Goal: Task Accomplishment & Management: Use online tool/utility

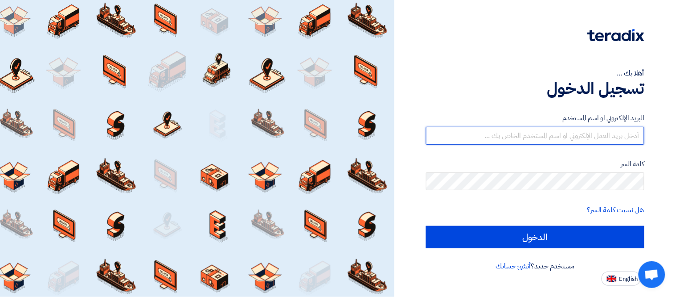
click at [542, 135] on input "text" at bounding box center [535, 136] width 218 height 18
type input "[PERSON_NAME][EMAIL_ADDRESS][PERSON_NAME][DOMAIN_NAME]"
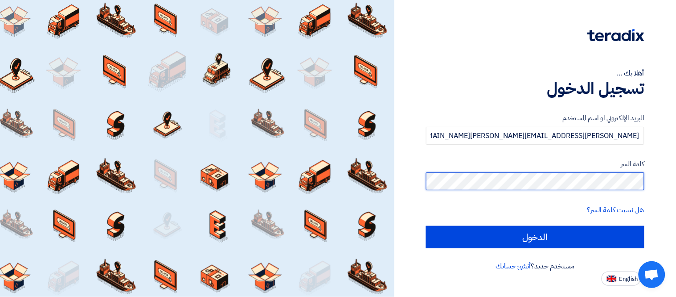
click at [426, 226] on input "الدخول" at bounding box center [535, 237] width 218 height 22
type input "Sign in"
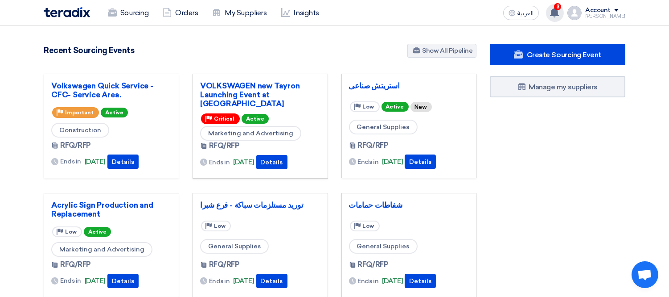
click at [560, 16] on icon at bounding box center [555, 13] width 10 height 10
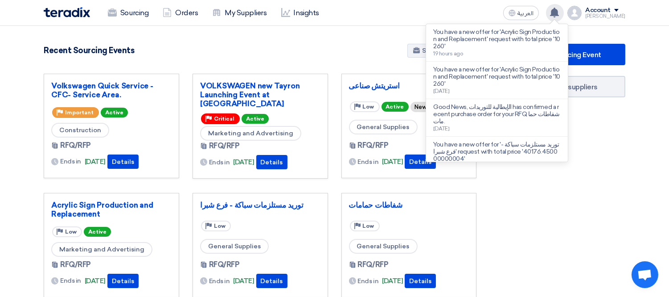
click at [353, 46] on div "Recent Sourcing Events Show All Pipeline" at bounding box center [260, 52] width 433 height 16
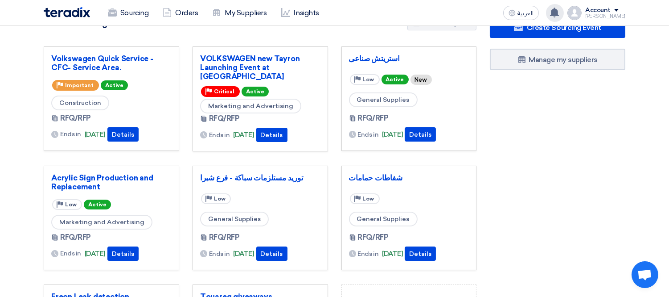
scroll to position [28, 0]
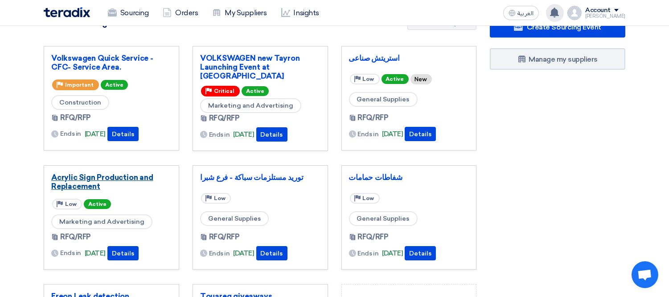
click at [116, 173] on link "Acrylic Sign Production and Replacement" at bounding box center [111, 182] width 120 height 18
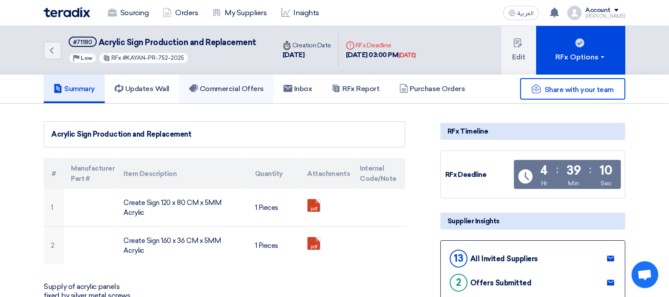
click at [233, 92] on link "Commercial Offers" at bounding box center [226, 88] width 95 height 29
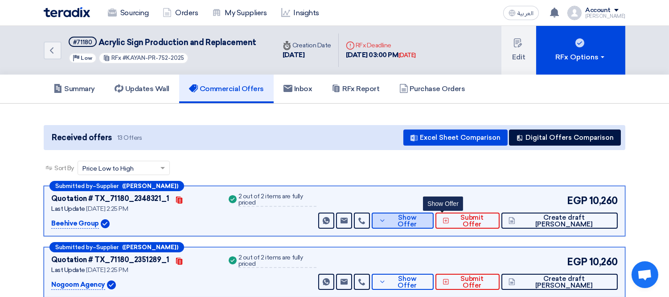
click at [427, 216] on span "Show Offer" at bounding box center [407, 220] width 39 height 13
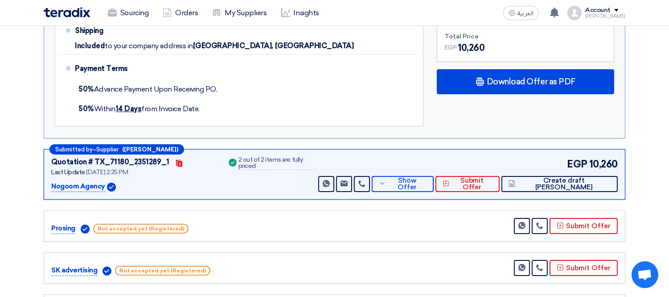
scroll to position [462, 0]
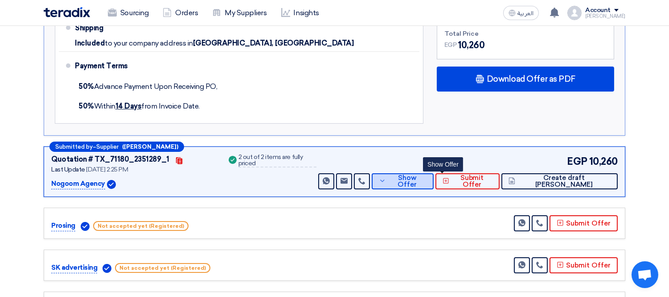
click at [427, 182] on span "Show Offer" at bounding box center [407, 180] width 39 height 13
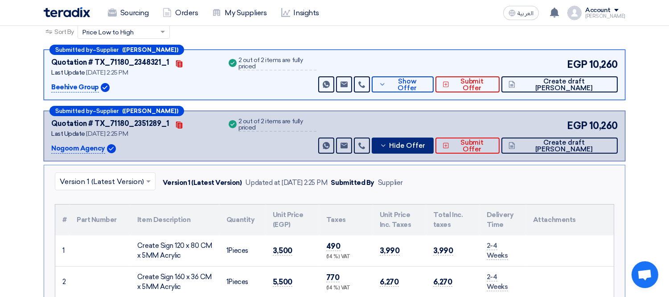
scroll to position [136, 0]
click at [425, 144] on span "Hide Offer" at bounding box center [407, 146] width 36 height 7
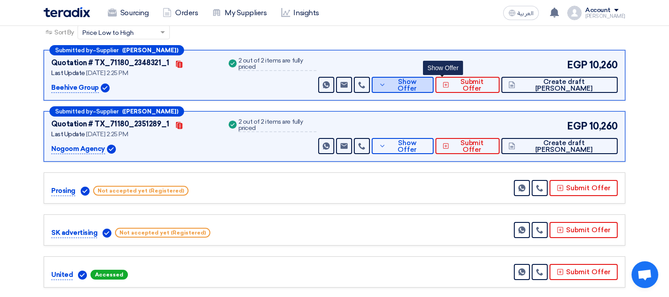
click at [427, 82] on span "Show Offer" at bounding box center [407, 84] width 39 height 13
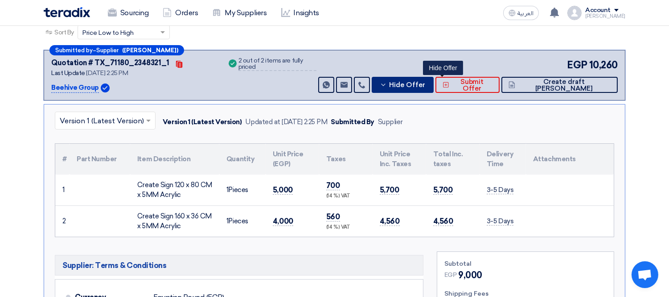
click at [425, 82] on span "Hide Offer" at bounding box center [407, 85] width 36 height 7
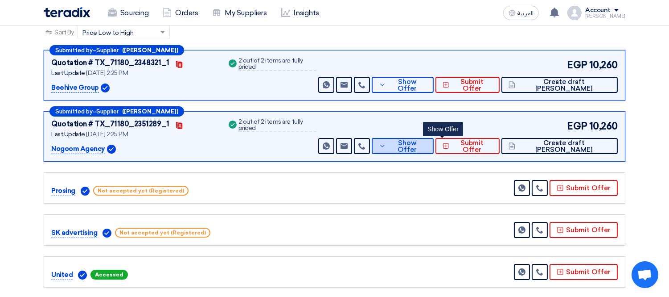
click at [427, 142] on span "Show Offer" at bounding box center [407, 146] width 39 height 13
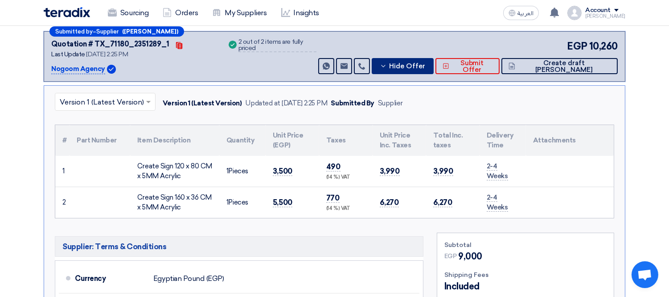
scroll to position [215, 0]
click at [434, 60] on button "Hide Offer" at bounding box center [403, 66] width 62 height 16
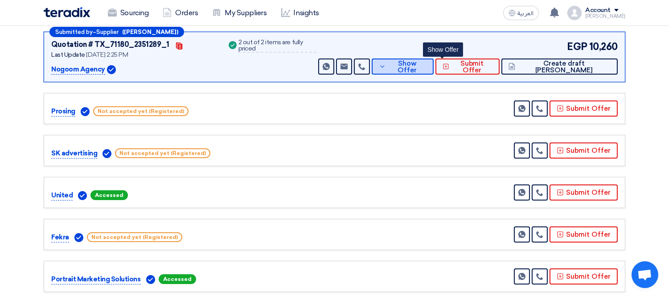
click at [434, 60] on button "Show Offer" at bounding box center [403, 66] width 62 height 16
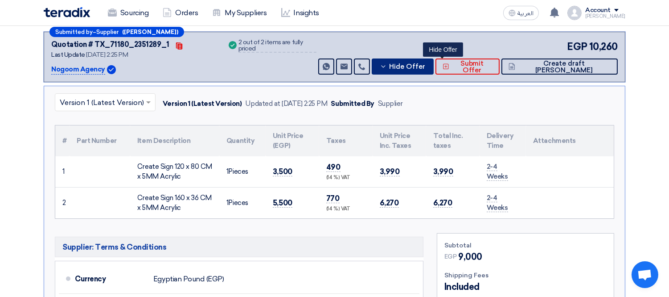
click at [434, 60] on button "Hide Offer" at bounding box center [403, 66] width 62 height 16
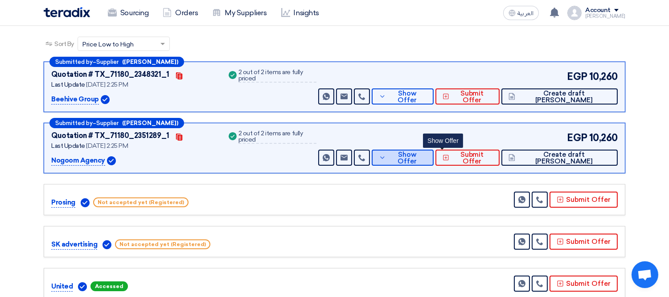
scroll to position [124, 0]
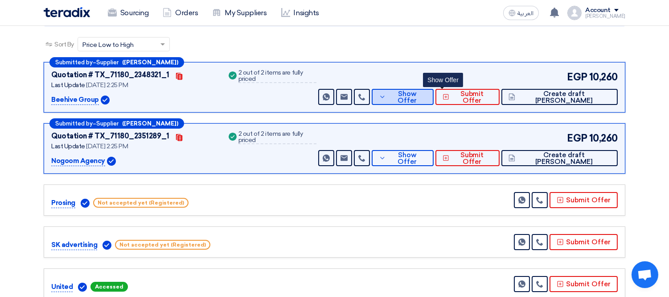
click at [386, 95] on icon at bounding box center [382, 96] width 7 height 7
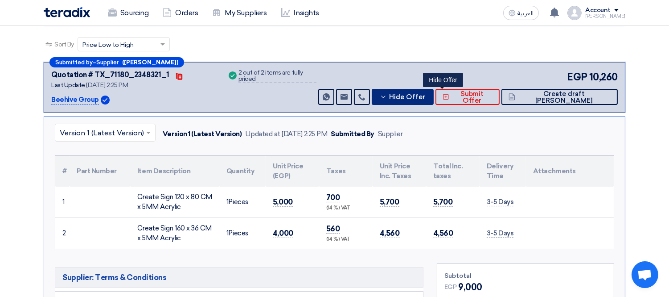
click at [387, 95] on icon at bounding box center [383, 96] width 7 height 7
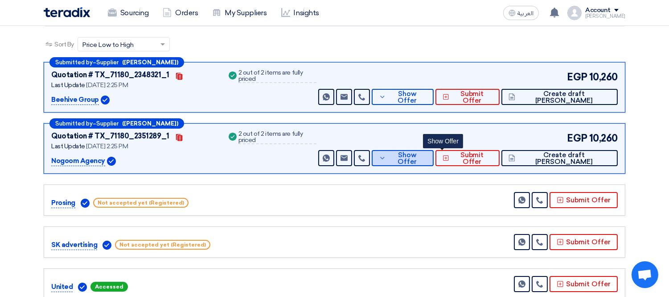
click at [424, 150] on button "Show Offer" at bounding box center [403, 158] width 62 height 16
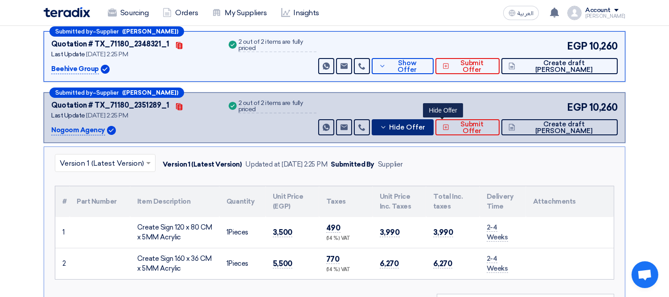
scroll to position [155, 0]
click at [425, 126] on span "Hide Offer" at bounding box center [407, 127] width 36 height 7
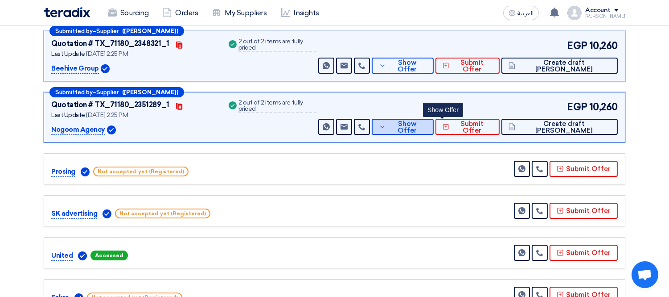
click at [427, 126] on span "Show Offer" at bounding box center [407, 126] width 39 height 13
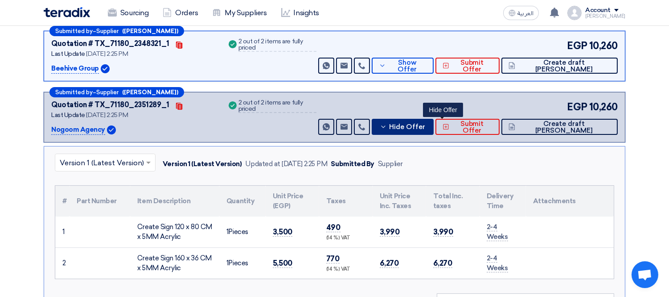
click at [425, 126] on span "Hide Offer" at bounding box center [407, 127] width 36 height 7
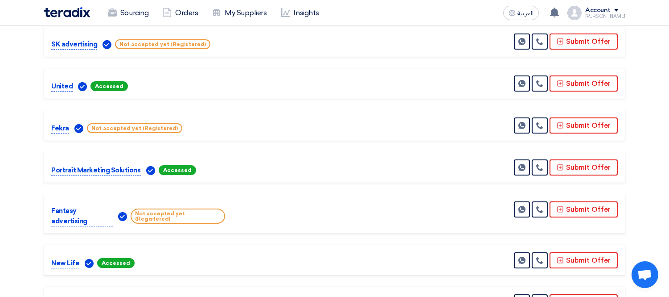
scroll to position [0, 0]
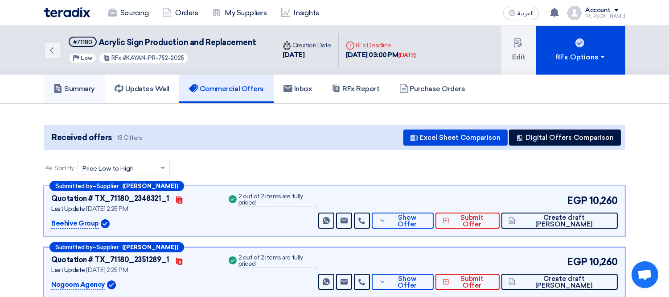
click at [91, 84] on h5 "Summary" at bounding box center [74, 88] width 41 height 9
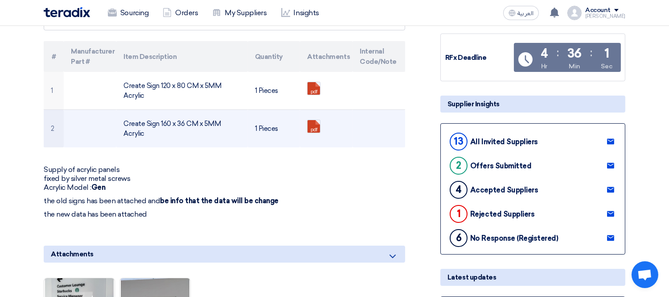
scroll to position [117, 0]
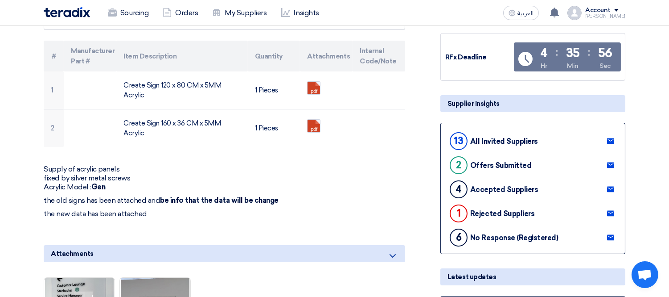
click at [608, 134] on link at bounding box center [611, 140] width 14 height 13
click at [124, 17] on link "Sourcing" at bounding box center [128, 13] width 55 height 20
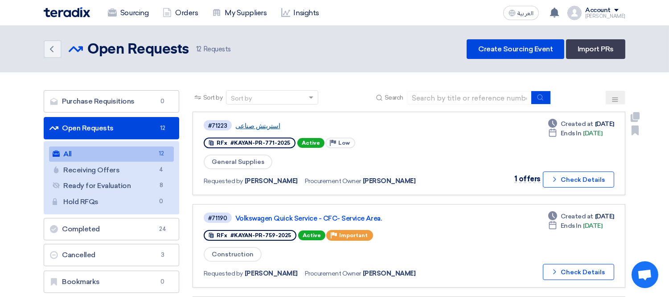
click at [259, 124] on link "استريتش صناعى" at bounding box center [346, 126] width 223 height 8
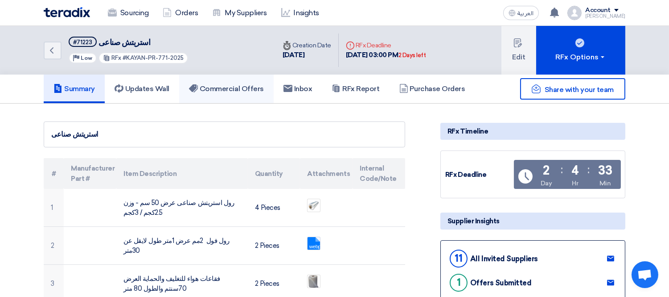
click at [243, 87] on h5 "Commercial Offers" at bounding box center [226, 88] width 75 height 9
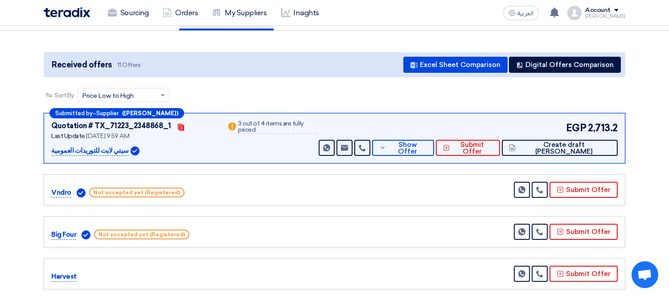
scroll to position [74, 0]
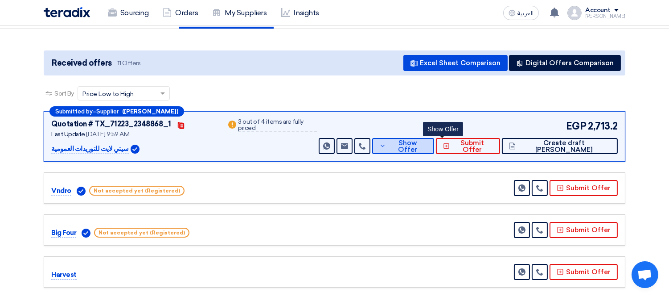
click at [427, 146] on span "Show Offer" at bounding box center [407, 146] width 38 height 13
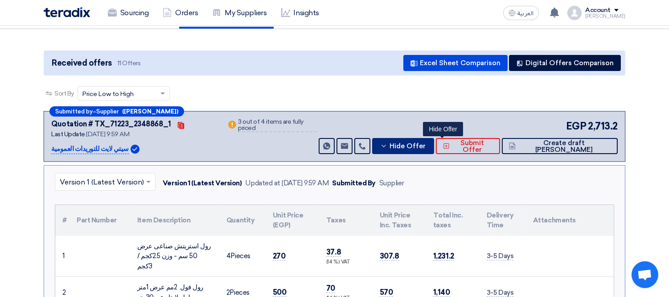
click at [426, 146] on span "Hide Offer" at bounding box center [408, 146] width 36 height 7
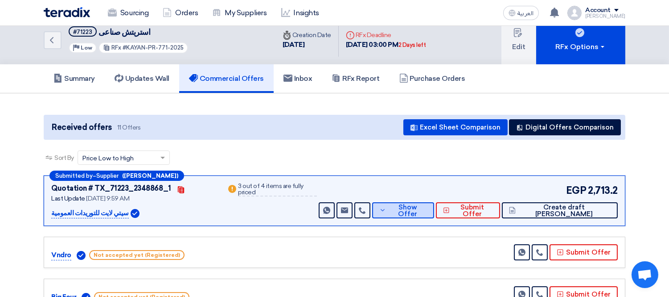
scroll to position [0, 0]
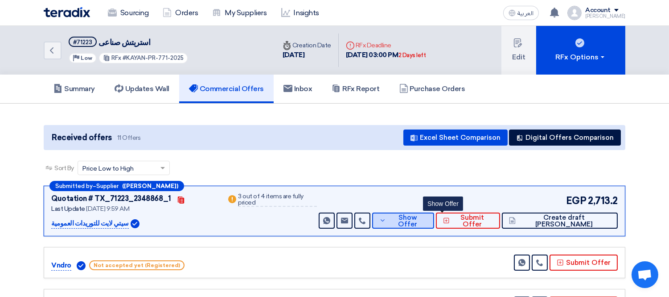
click at [427, 218] on span "Show Offer" at bounding box center [407, 220] width 38 height 13
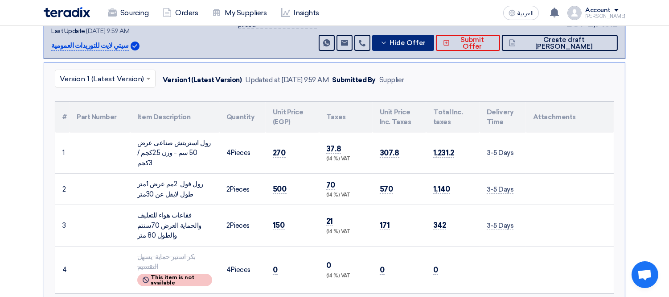
scroll to position [177, 0]
click at [429, 45] on button "Hide Offer" at bounding box center [403, 43] width 62 height 16
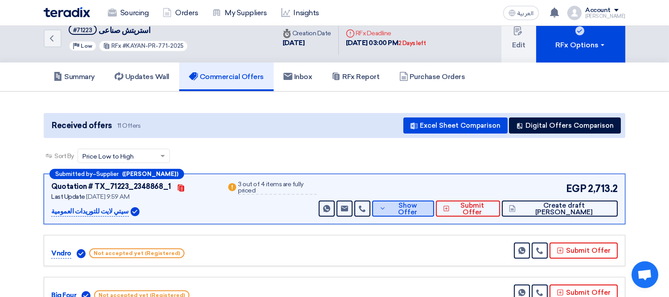
scroll to position [0, 0]
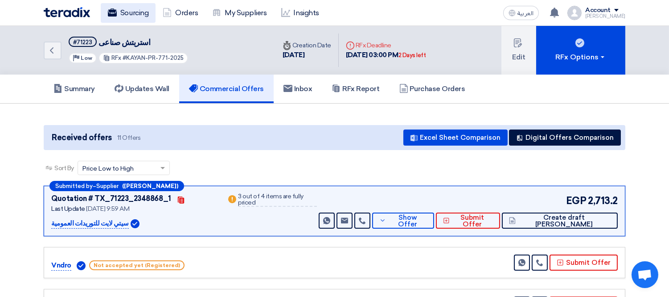
click at [136, 12] on link "Sourcing" at bounding box center [128, 13] width 55 height 20
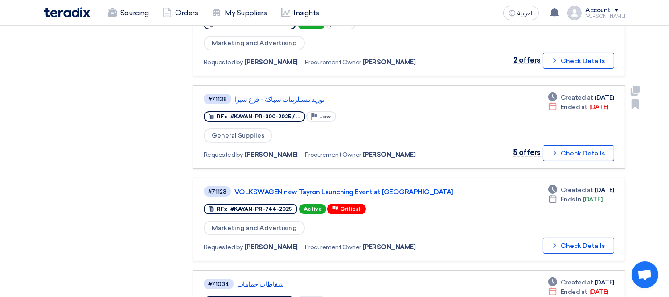
scroll to position [304, 0]
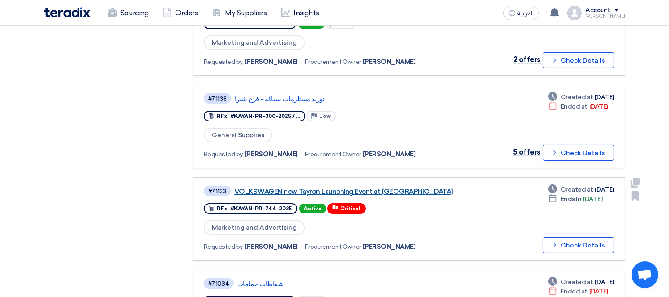
click at [337, 187] on link "VOLKSWAGEN new Tayron Launching Event at [GEOGRAPHIC_DATA]" at bounding box center [346, 191] width 223 height 8
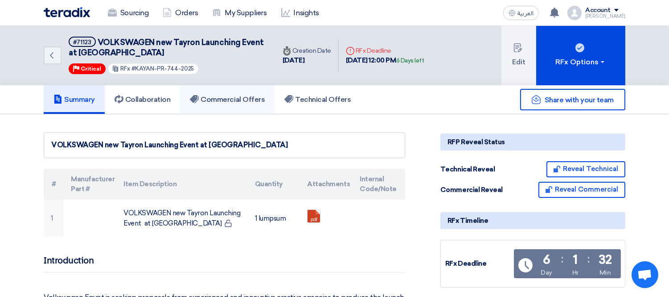
click at [232, 90] on link "Commercial Offers" at bounding box center [227, 99] width 95 height 29
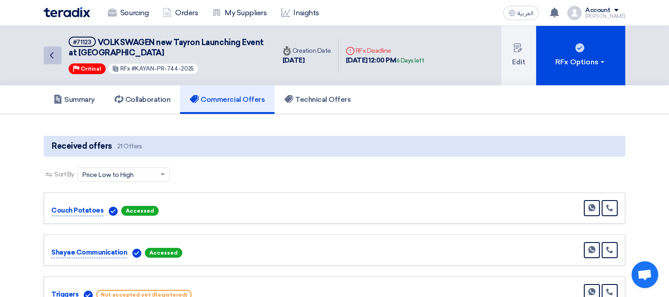
click at [58, 51] on link "Back" at bounding box center [53, 55] width 18 height 18
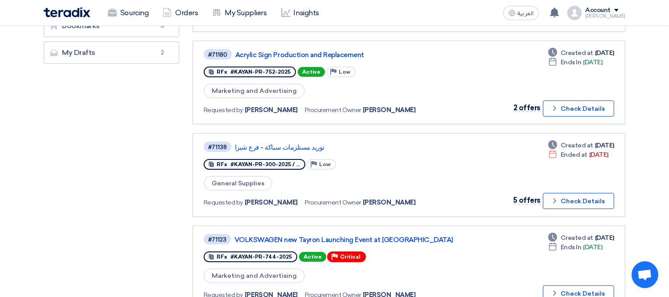
scroll to position [257, 0]
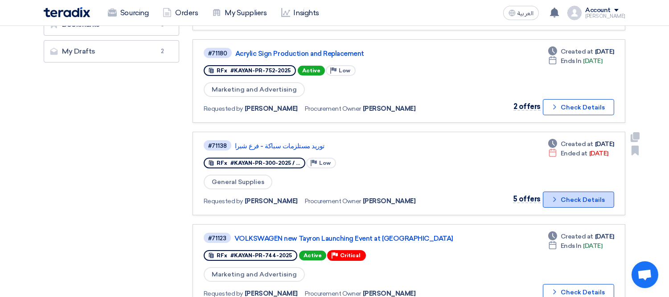
click at [559, 195] on icon "Check details" at bounding box center [555, 199] width 8 height 8
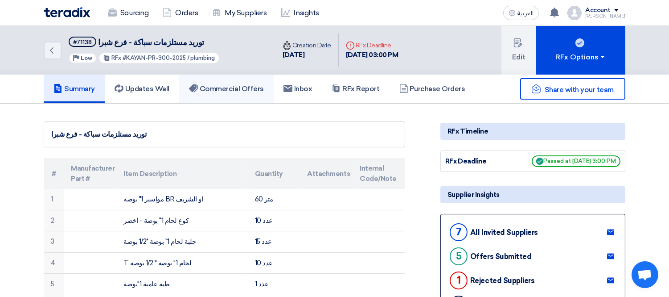
click at [230, 84] on h5 "Commercial Offers" at bounding box center [226, 88] width 75 height 9
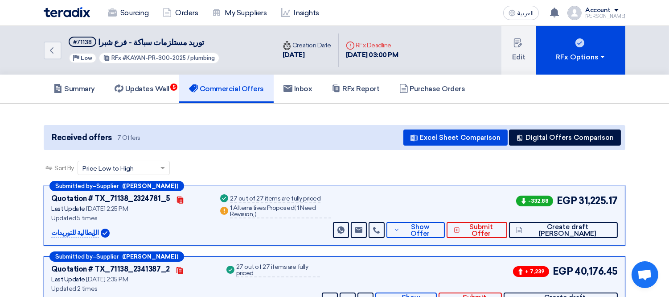
click at [444, 161] on div "Sort By Sort by × Price Low to High ×" at bounding box center [335, 173] width 582 height 25
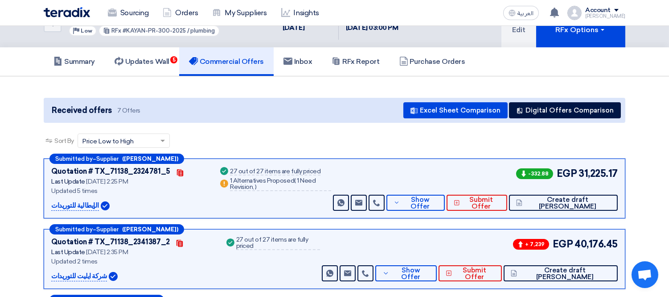
scroll to position [28, 0]
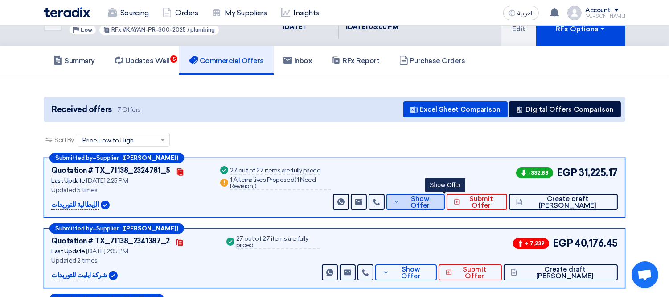
click at [444, 195] on button "Show Offer" at bounding box center [416, 202] width 59 height 16
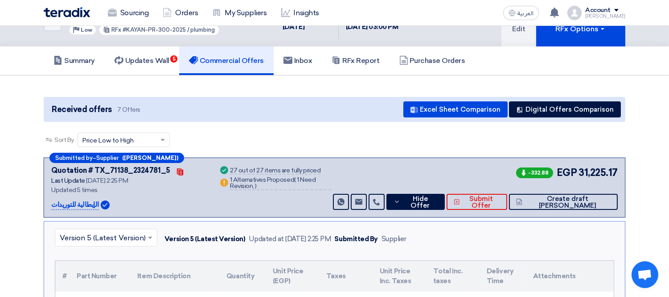
click at [59, 202] on p "الإيطالية للتوريدات" at bounding box center [75, 204] width 48 height 11
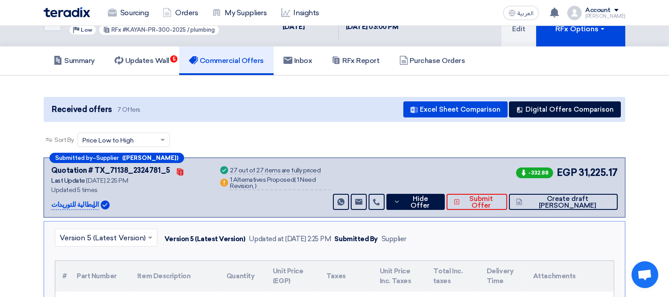
copy div "الإيطالية للتوريدات"
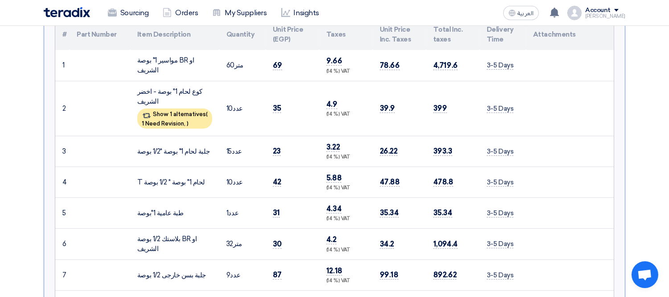
scroll to position [271, 0]
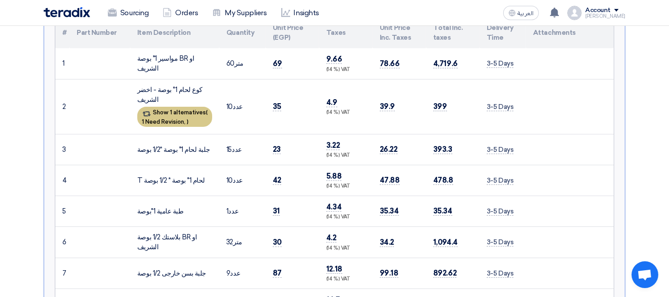
click at [165, 107] on div "Show 1 alternatives ( 1 Need Revision, )" at bounding box center [174, 117] width 75 height 20
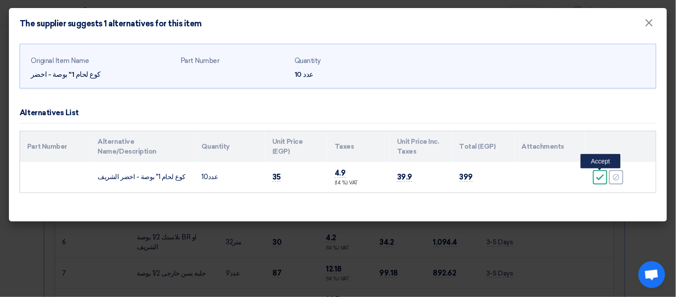
click at [602, 174] on icon "Accept" at bounding box center [601, 177] width 8 height 8
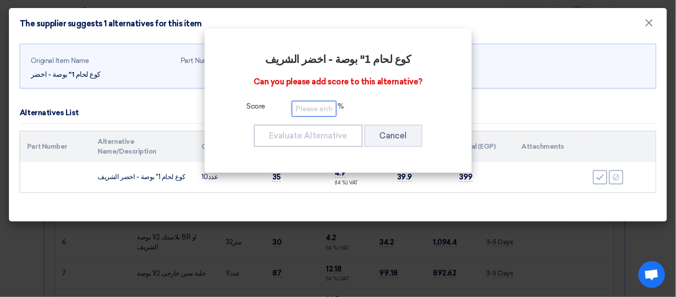
click at [301, 109] on input "number" at bounding box center [314, 109] width 45 height 16
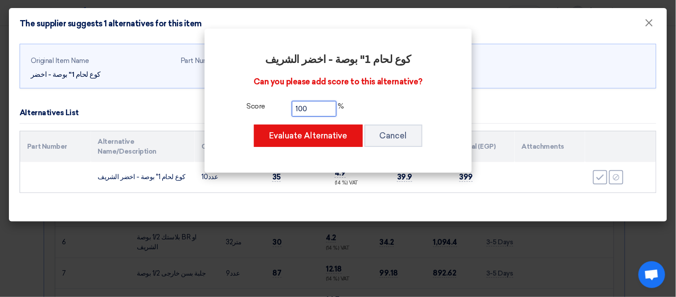
type input "100"
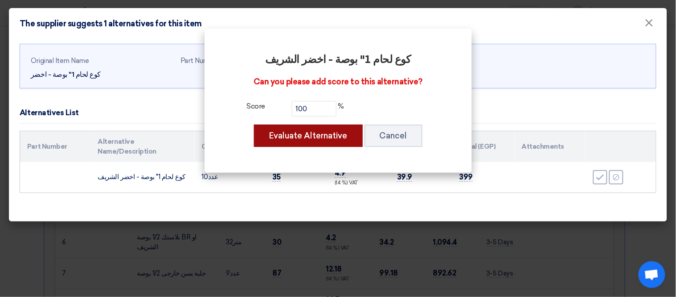
click at [296, 136] on button "Evaluate Alternative" at bounding box center [308, 135] width 109 height 22
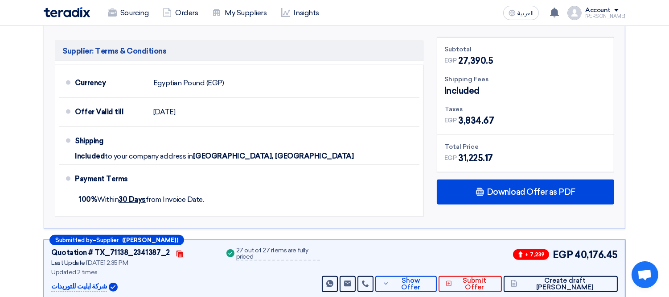
scroll to position [1161, 0]
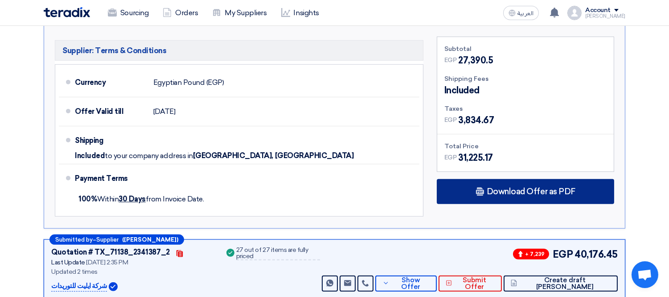
click at [516, 192] on span "Download Offer as PDF" at bounding box center [531, 191] width 89 height 8
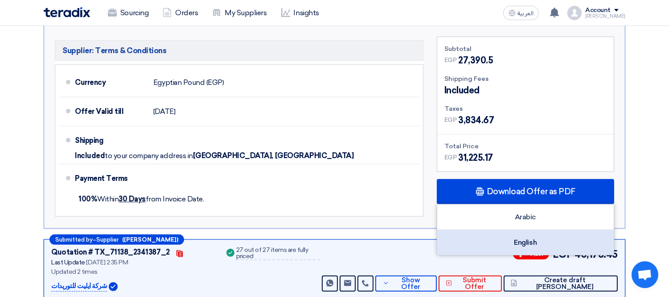
click at [529, 239] on div "English" at bounding box center [525, 242] width 177 height 25
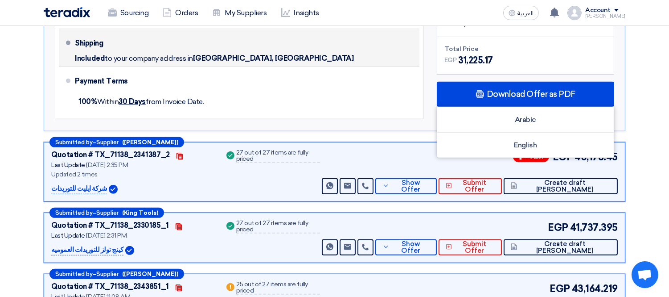
scroll to position [1260, 0]
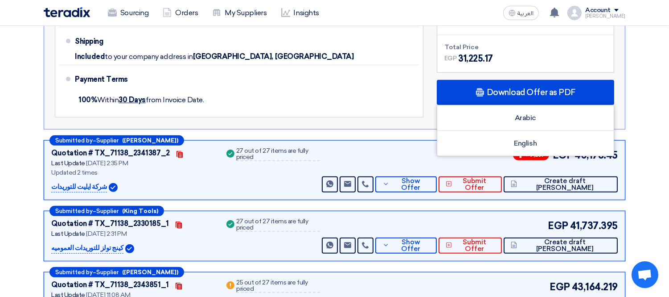
click at [77, 183] on p "شركة ايليت للتوريدات" at bounding box center [79, 186] width 56 height 11
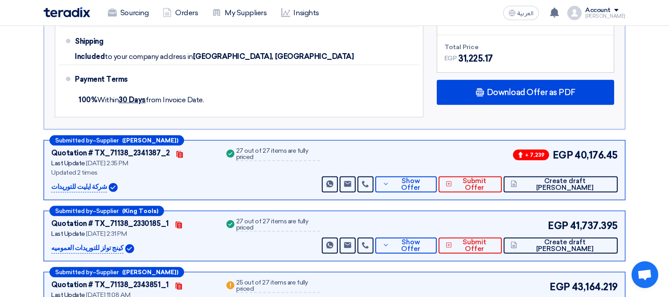
click at [77, 183] on p "شركة ايليت للتوريدات" at bounding box center [79, 186] width 56 height 11
copy div "شركة ايليت للتوريدات"
click at [430, 185] on span "Show Offer" at bounding box center [411, 183] width 38 height 13
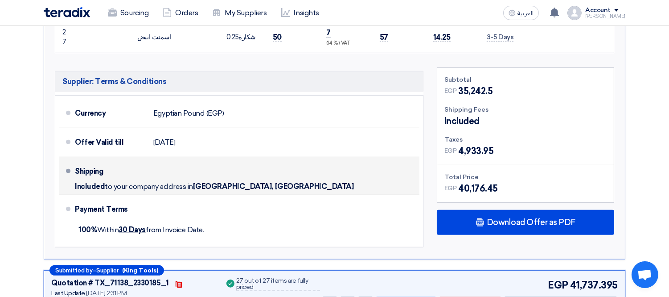
scroll to position [1173, 0]
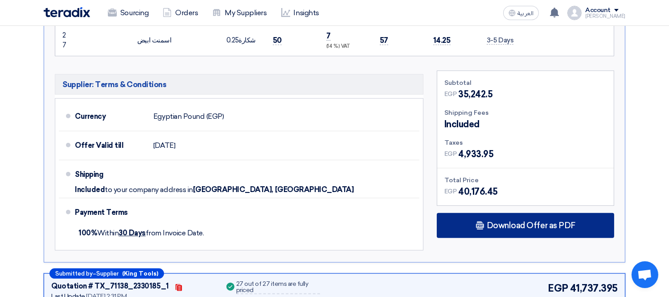
click at [502, 216] on div "Download Offer as PDF" at bounding box center [525, 225] width 177 height 25
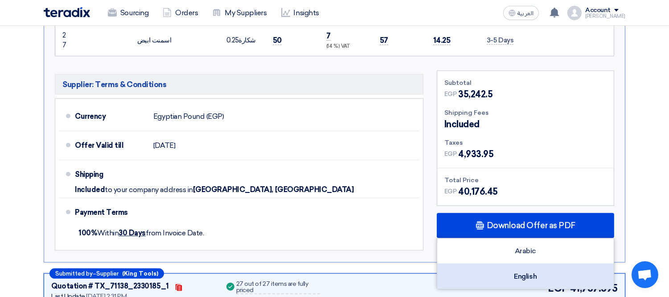
click at [518, 279] on div "English" at bounding box center [525, 276] width 177 height 25
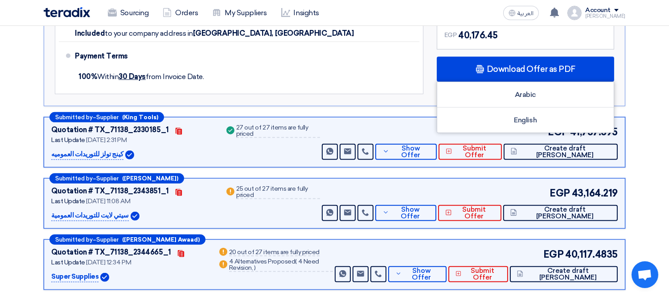
scroll to position [1332, 0]
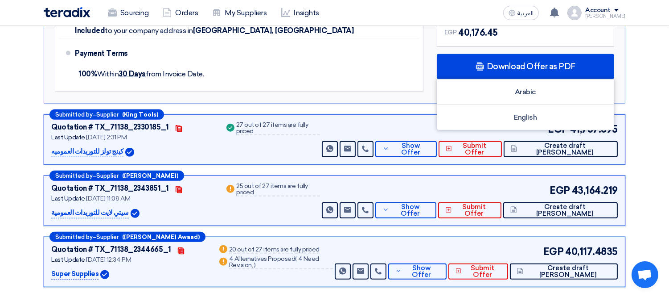
click at [88, 151] on p "كينج تولز للتوريدات العموميه" at bounding box center [87, 151] width 72 height 11
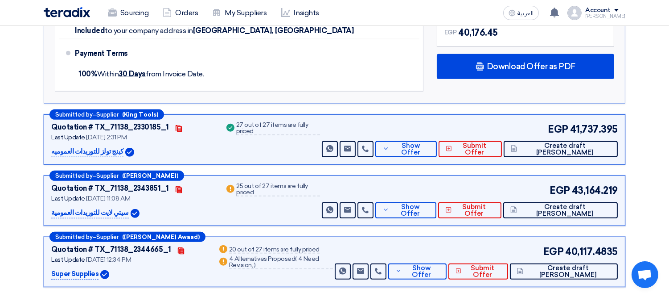
click at [88, 151] on p "كينج تولز للتوريدات العموميه" at bounding box center [87, 151] width 72 height 11
copy div "كينج تولز للتوريدات العموميه"
click at [437, 144] on button "Show Offer" at bounding box center [405, 149] width 61 height 16
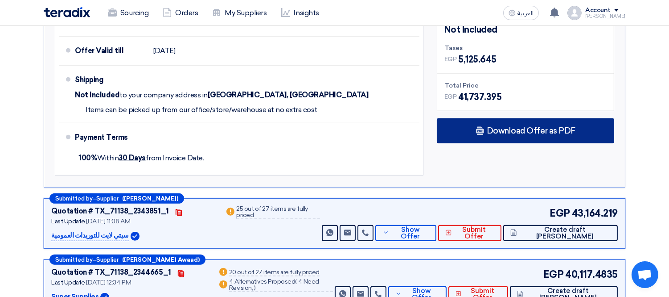
click at [487, 135] on div "Download Offer as PDF" at bounding box center [525, 130] width 177 height 25
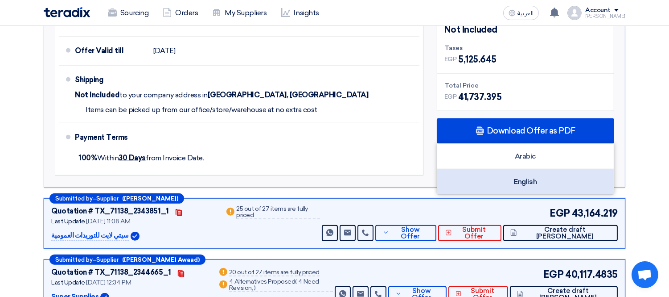
click at [497, 175] on div "English" at bounding box center [525, 181] width 177 height 25
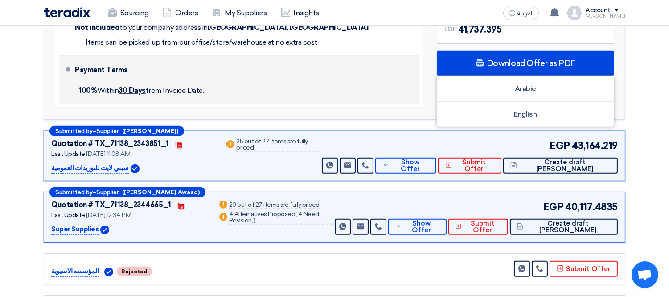
scroll to position [1400, 0]
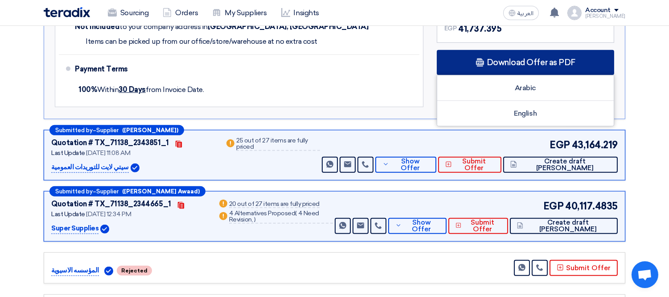
click at [503, 58] on span "Download Offer as PDF" at bounding box center [531, 62] width 89 height 8
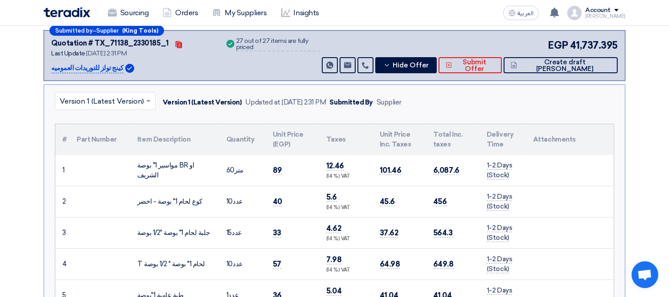
scroll to position [296, 0]
click at [437, 70] on button "Hide Offer" at bounding box center [405, 66] width 61 height 16
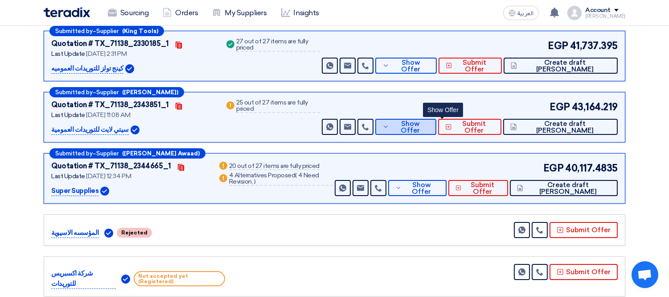
click at [429, 126] on span "Show Offer" at bounding box center [410, 126] width 38 height 13
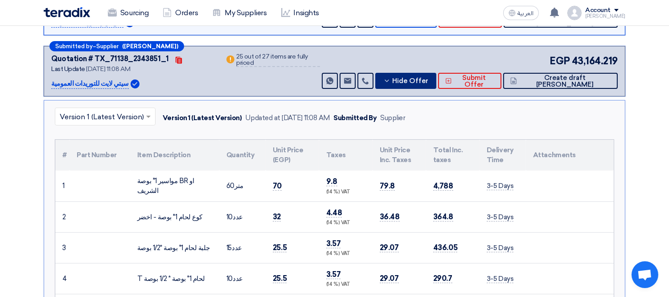
scroll to position [357, 0]
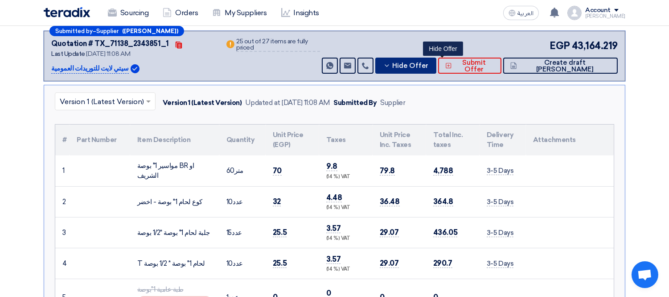
click at [429, 63] on span "Hide Offer" at bounding box center [411, 65] width 36 height 7
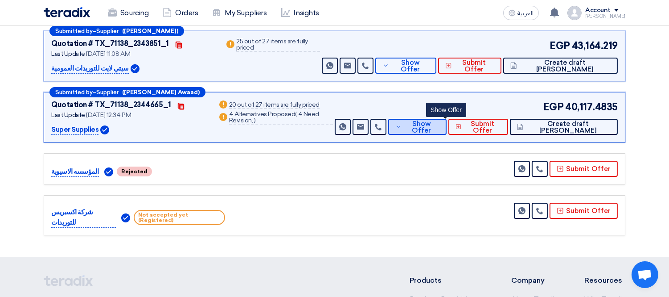
click at [437, 121] on button "Show Offer" at bounding box center [417, 127] width 58 height 16
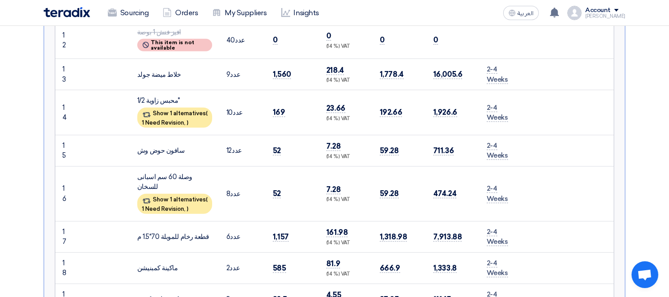
scroll to position [907, 0]
click at [180, 119] on span "1 Need Revision," at bounding box center [164, 122] width 44 height 7
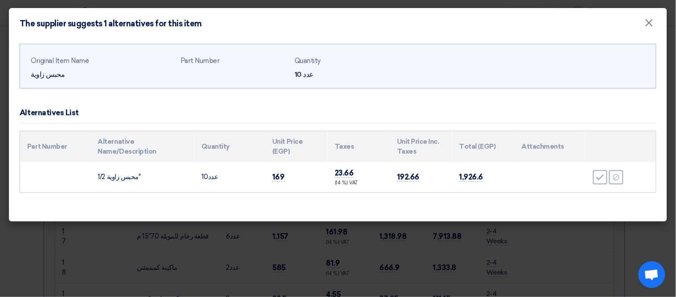
click at [94, 239] on modal-container "The supplier suggests 1 alternatives for this item × Original Item Name محبس زا…" at bounding box center [338, 148] width 676 height 297
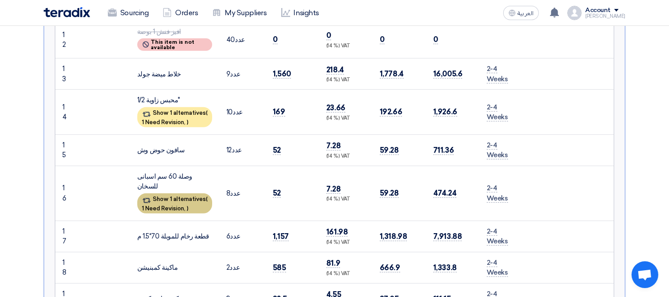
click at [170, 193] on div "Show 1 alternatives ( 1 Need Revision, )" at bounding box center [174, 203] width 75 height 20
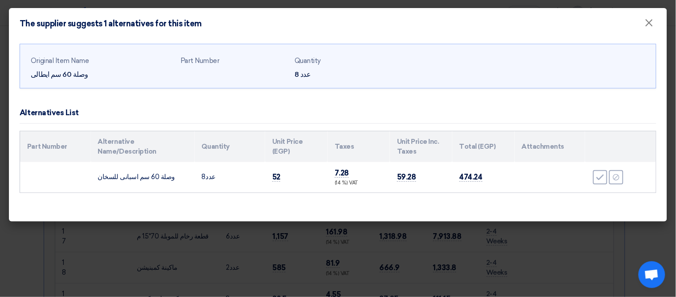
click at [87, 244] on modal-container "The supplier suggests 1 alternatives for this item × Original Item Name وصلة 60…" at bounding box center [338, 148] width 676 height 297
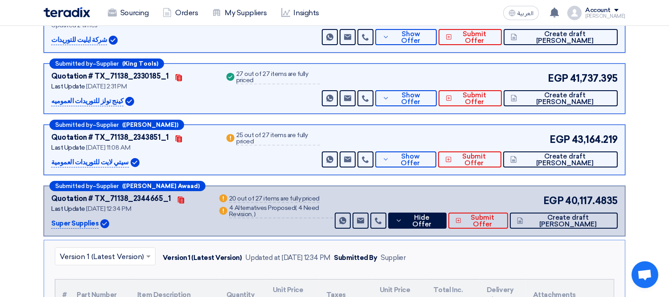
scroll to position [252, 0]
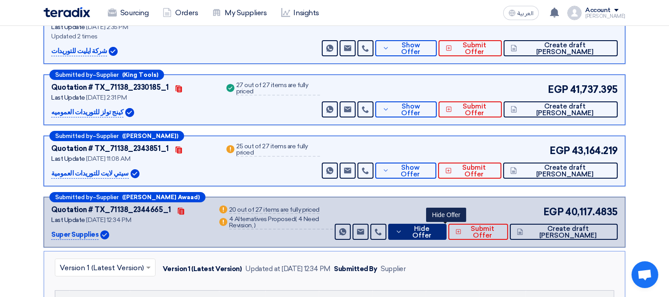
click at [431, 225] on button "Hide Offer" at bounding box center [417, 231] width 58 height 16
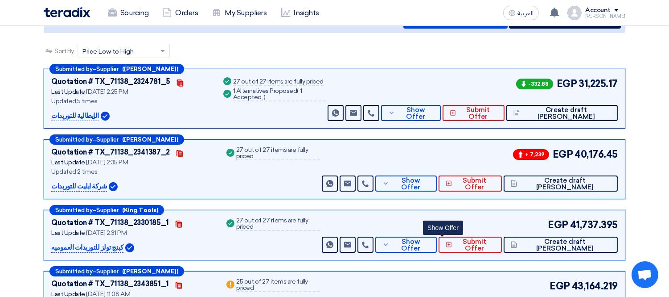
scroll to position [116, 0]
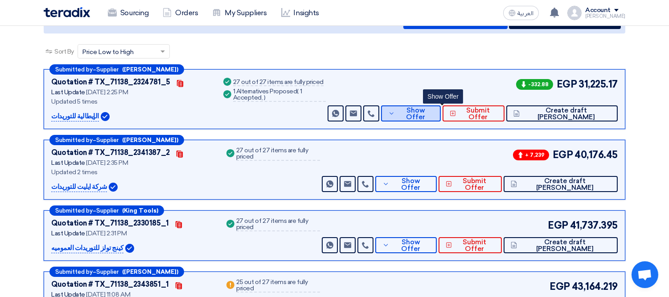
click at [434, 108] on span "Show Offer" at bounding box center [415, 113] width 37 height 13
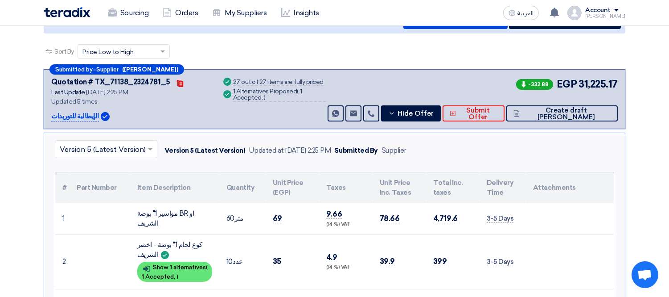
click at [108, 143] on input "text" at bounding box center [102, 150] width 84 height 15
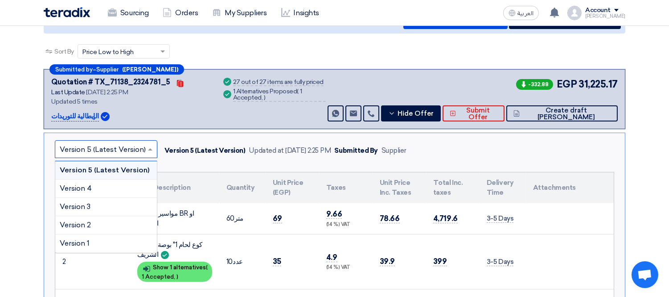
click at [130, 148] on input "text" at bounding box center [102, 150] width 84 height 15
click at [396, 114] on icon at bounding box center [391, 113] width 7 height 7
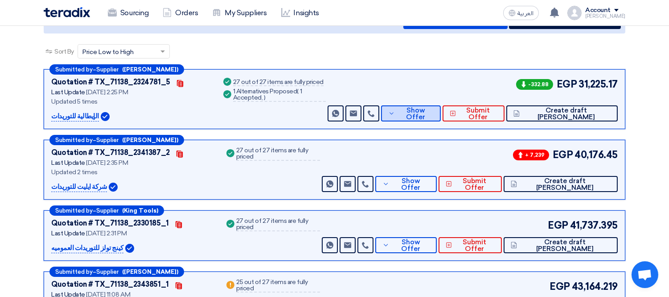
scroll to position [17, 0]
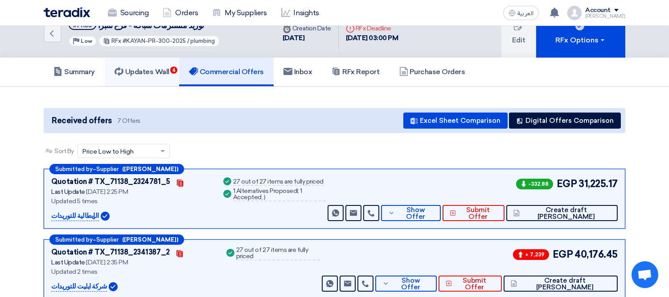
click at [144, 63] on link "Updates Wall 4" at bounding box center [142, 72] width 74 height 29
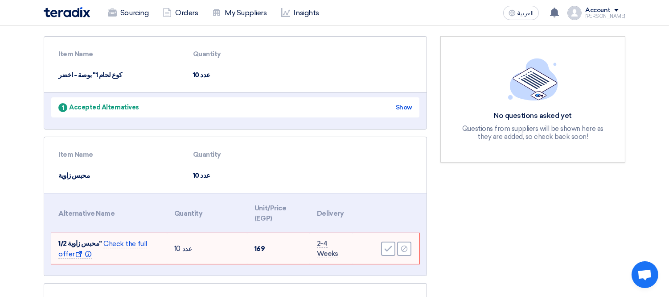
scroll to position [314, 0]
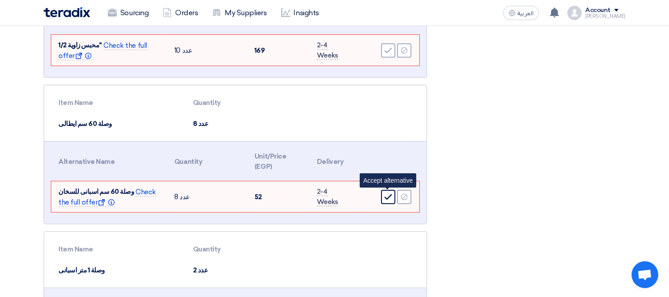
click at [385, 196] on icon "Accept" at bounding box center [388, 197] width 8 height 8
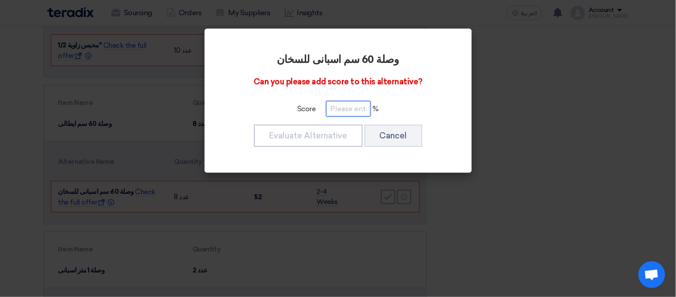
click at [337, 111] on input "number" at bounding box center [348, 109] width 45 height 16
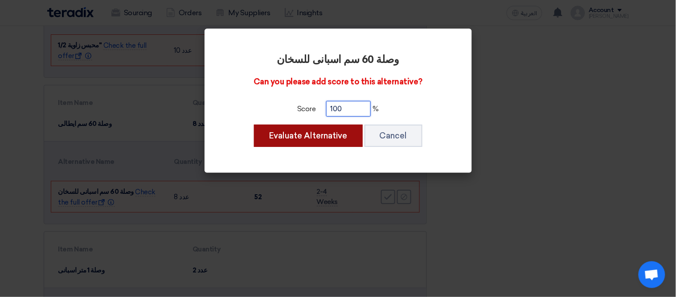
type input "100"
click at [317, 136] on button "Evaluate Alternative" at bounding box center [308, 135] width 109 height 22
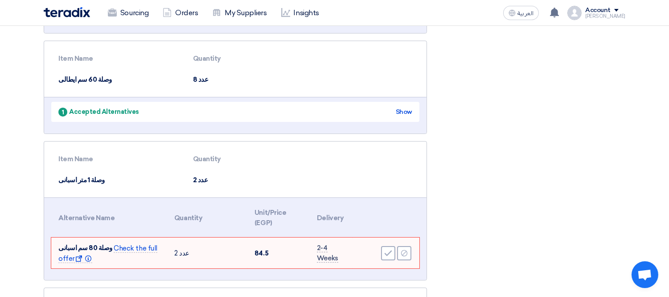
scroll to position [413, 0]
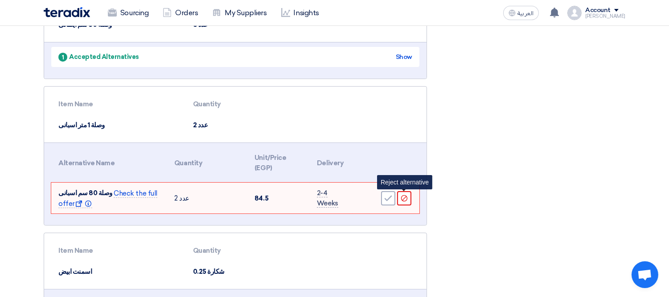
click at [409, 197] on div "Reject" at bounding box center [404, 198] width 14 height 14
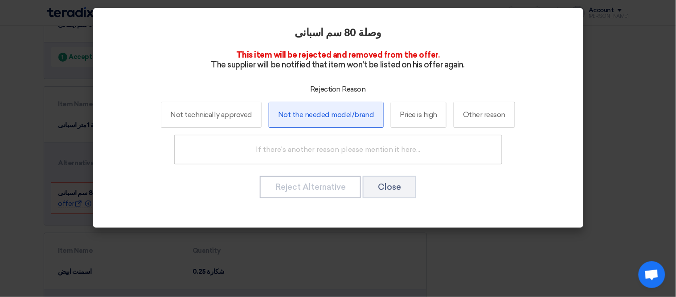
click at [321, 119] on label "Not the needed model/brand" at bounding box center [326, 115] width 115 height 26
click at [323, 117] on input "Not the needed model/brand" at bounding box center [326, 114] width 6 height 6
radio input "true"
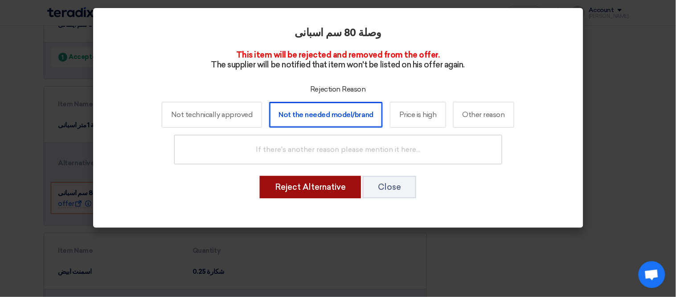
click at [324, 187] on button "Reject Alternative" at bounding box center [310, 187] width 101 height 22
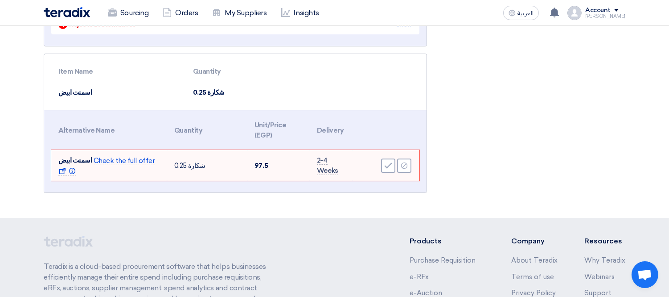
scroll to position [513, 0]
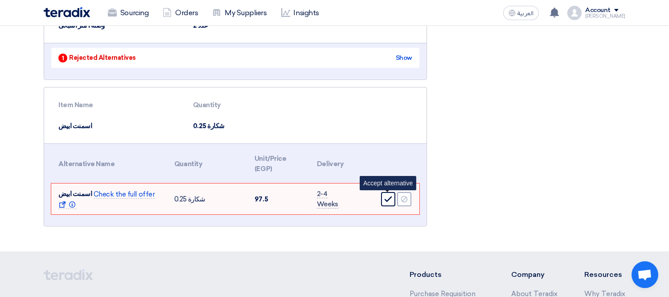
click at [385, 196] on icon "Accept" at bounding box center [388, 199] width 8 height 8
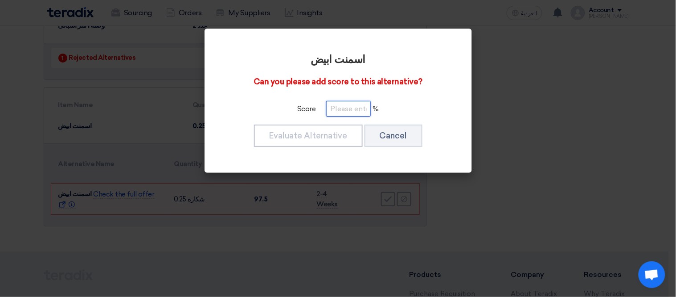
click at [355, 103] on input "number" at bounding box center [348, 109] width 45 height 16
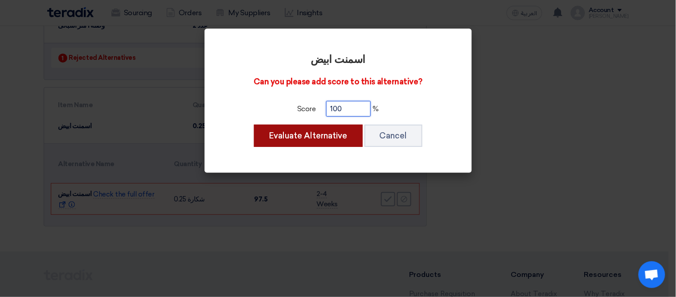
type input "100"
click at [323, 128] on button "Evaluate Alternative" at bounding box center [308, 135] width 109 height 22
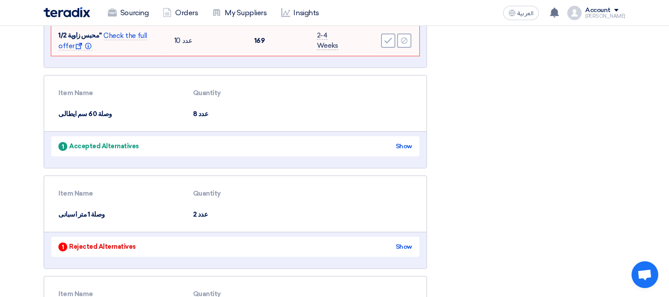
scroll to position [225, 0]
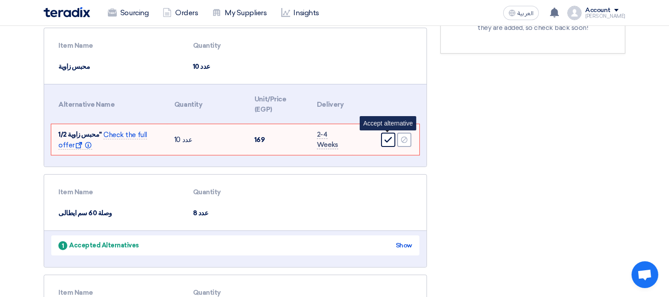
click at [385, 139] on icon "Accept" at bounding box center [388, 140] width 8 height 8
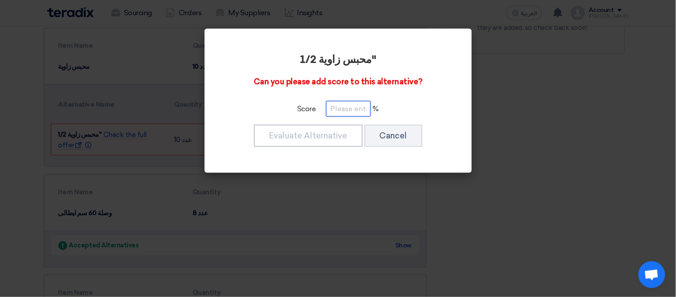
click at [341, 108] on input "number" at bounding box center [348, 109] width 45 height 16
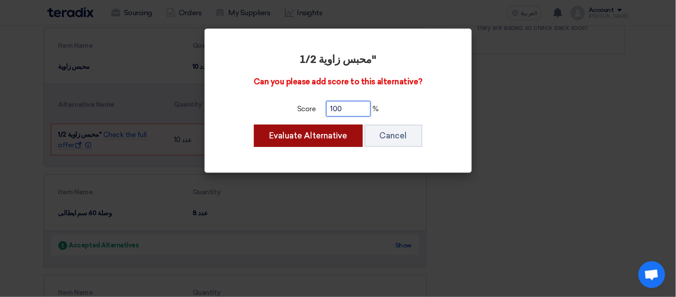
type input "100"
click at [321, 134] on button "Evaluate Alternative" at bounding box center [308, 135] width 109 height 22
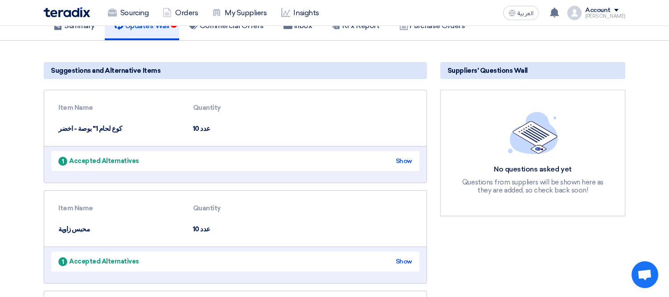
scroll to position [0, 0]
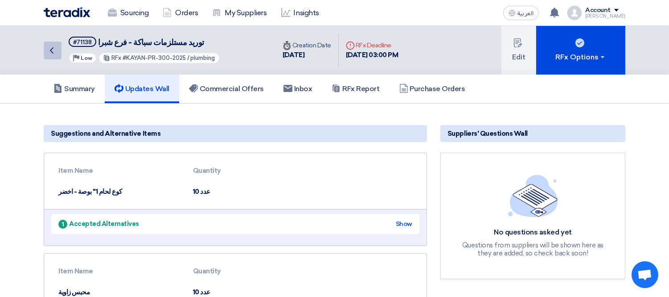
click at [59, 45] on link "Back" at bounding box center [53, 50] width 18 height 18
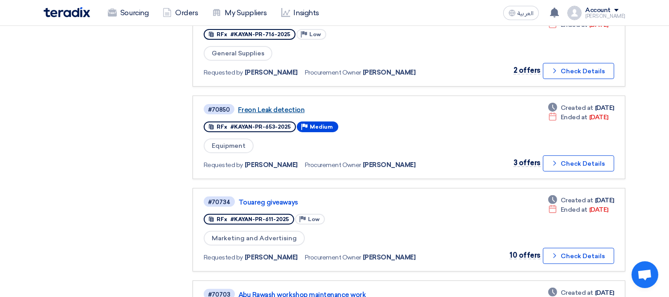
scroll to position [594, 0]
